Goal: Find contact information: Find contact information

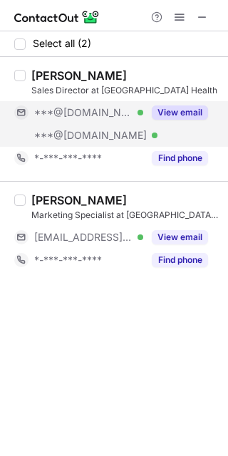
click at [183, 109] on button "View email" at bounding box center [180, 112] width 56 height 14
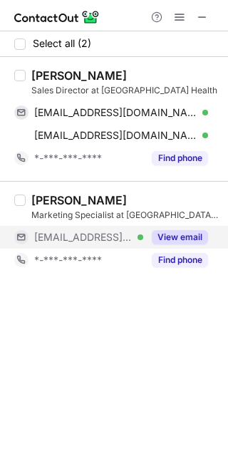
click at [168, 243] on button "View email" at bounding box center [180, 237] width 56 height 14
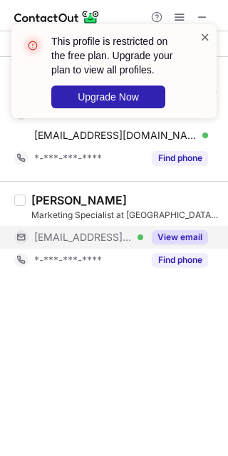
click at [207, 36] on span at bounding box center [204, 37] width 11 height 14
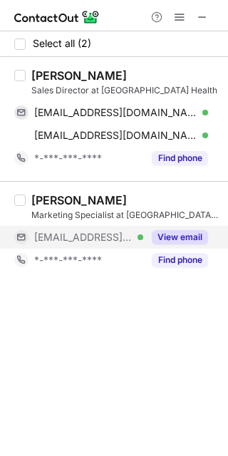
click at [61, 70] on div "[PERSON_NAME]" at bounding box center [78, 75] width 95 height 14
copy div "[PERSON_NAME]"
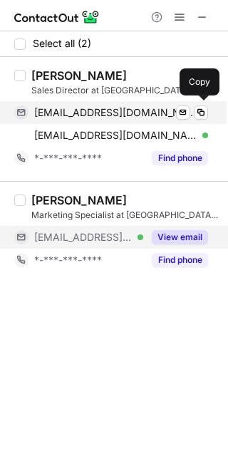
click at [121, 108] on span "[EMAIL_ADDRESS][DOMAIN_NAME]" at bounding box center [115, 112] width 163 height 13
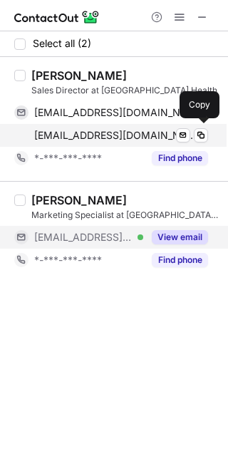
click at [137, 130] on span "[EMAIL_ADDRESS][DOMAIN_NAME]" at bounding box center [115, 135] width 163 height 13
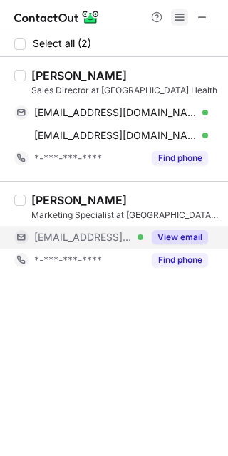
click at [177, 16] on span at bounding box center [179, 16] width 11 height 11
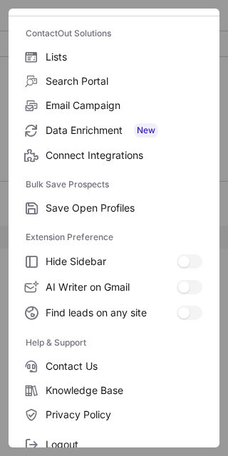
scroll to position [137, 0]
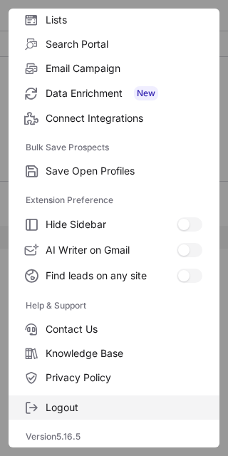
click at [100, 412] on span "Logout" at bounding box center [124, 407] width 157 height 13
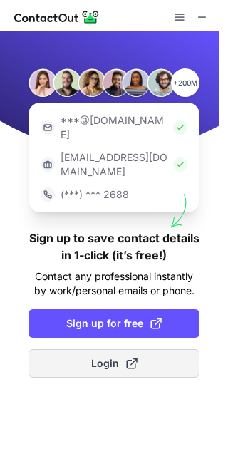
click at [116, 356] on span "Login" at bounding box center [114, 363] width 46 height 14
